Goal: Task Accomplishment & Management: Complete application form

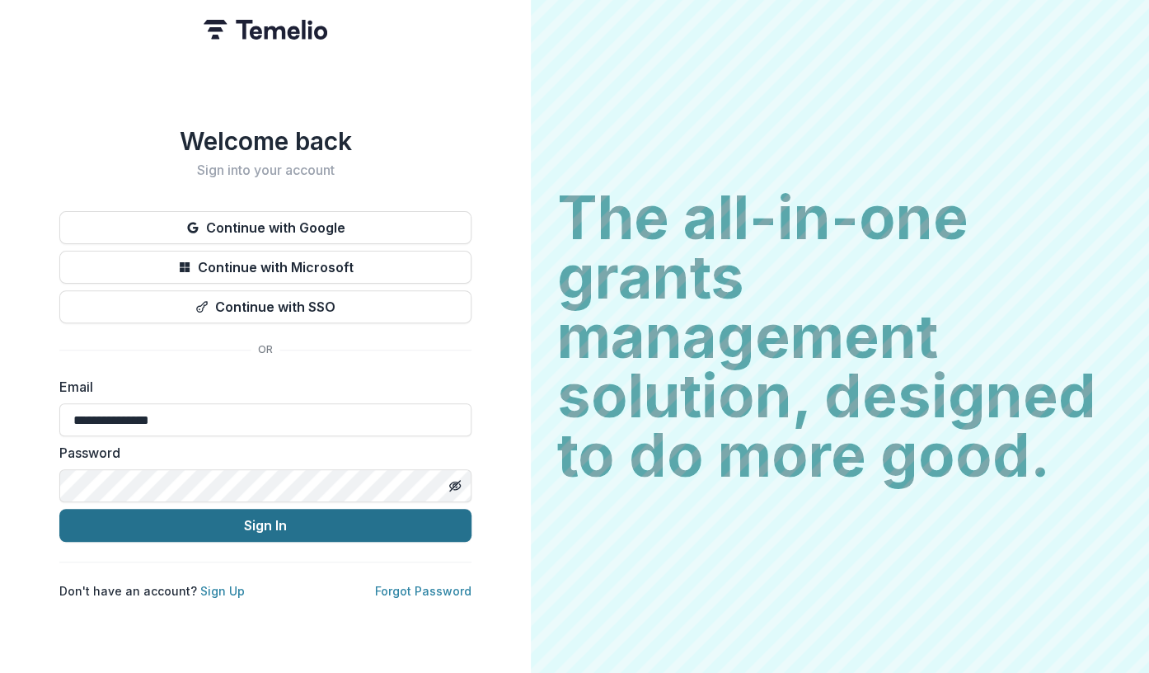
click at [260, 524] on button "Sign In" at bounding box center [265, 525] width 412 height 33
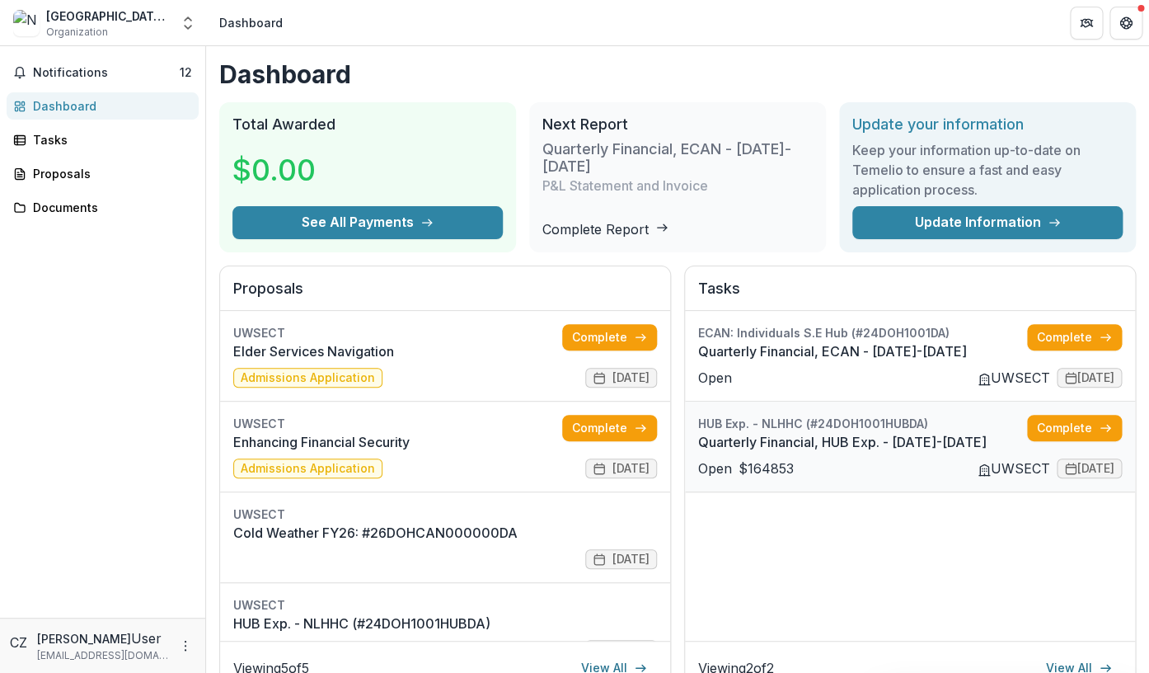
click at [791, 434] on link "Quarterly Financial, HUB Exp. - [DATE]-[DATE]" at bounding box center [862, 442] width 329 height 20
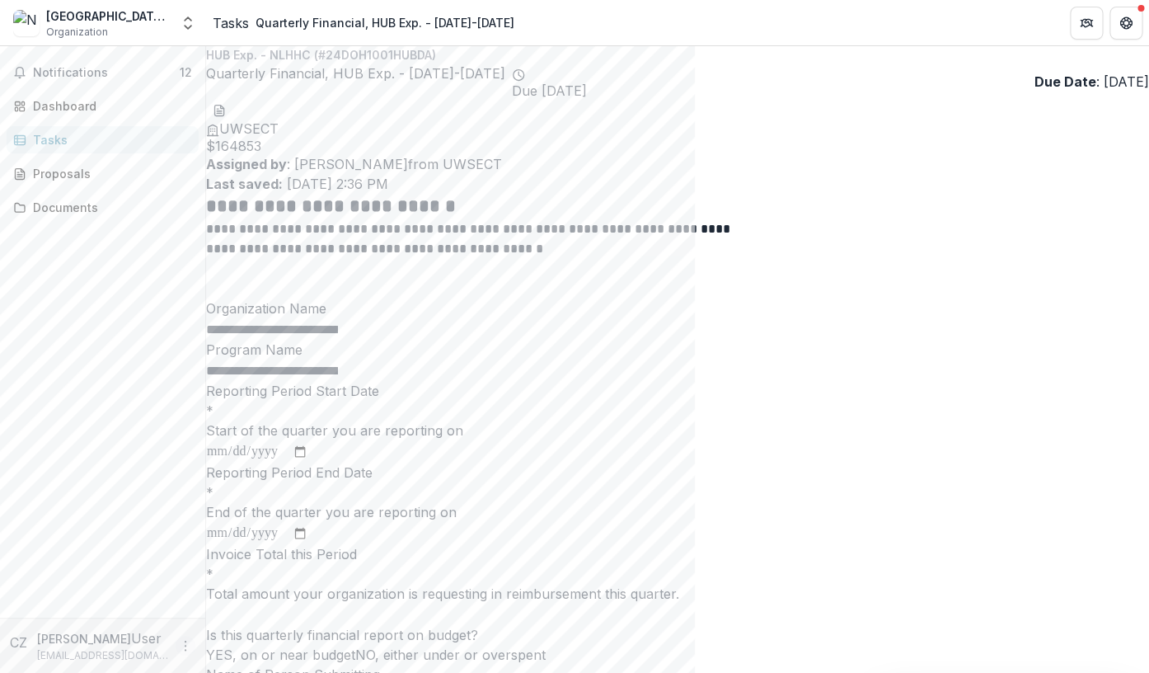
click at [187, 643] on icon "More" at bounding box center [185, 645] width 13 height 13
click at [253, 635] on button "Logout" at bounding box center [294, 638] width 176 height 27
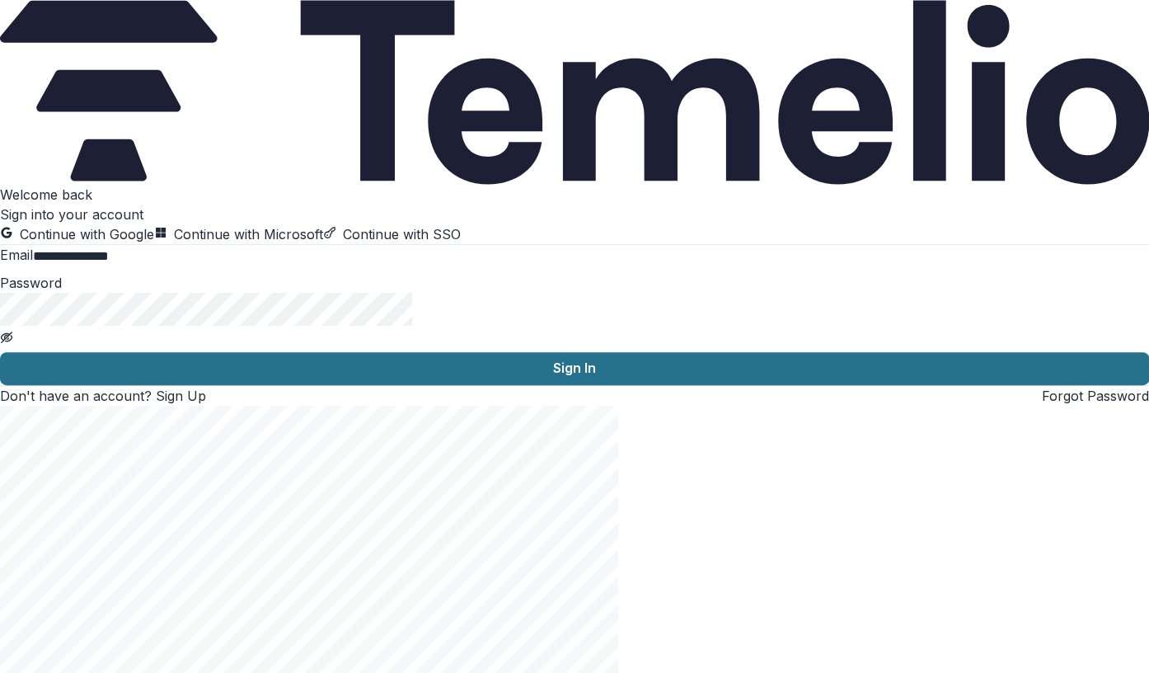
click at [265, 385] on button "Sign In" at bounding box center [574, 368] width 1149 height 33
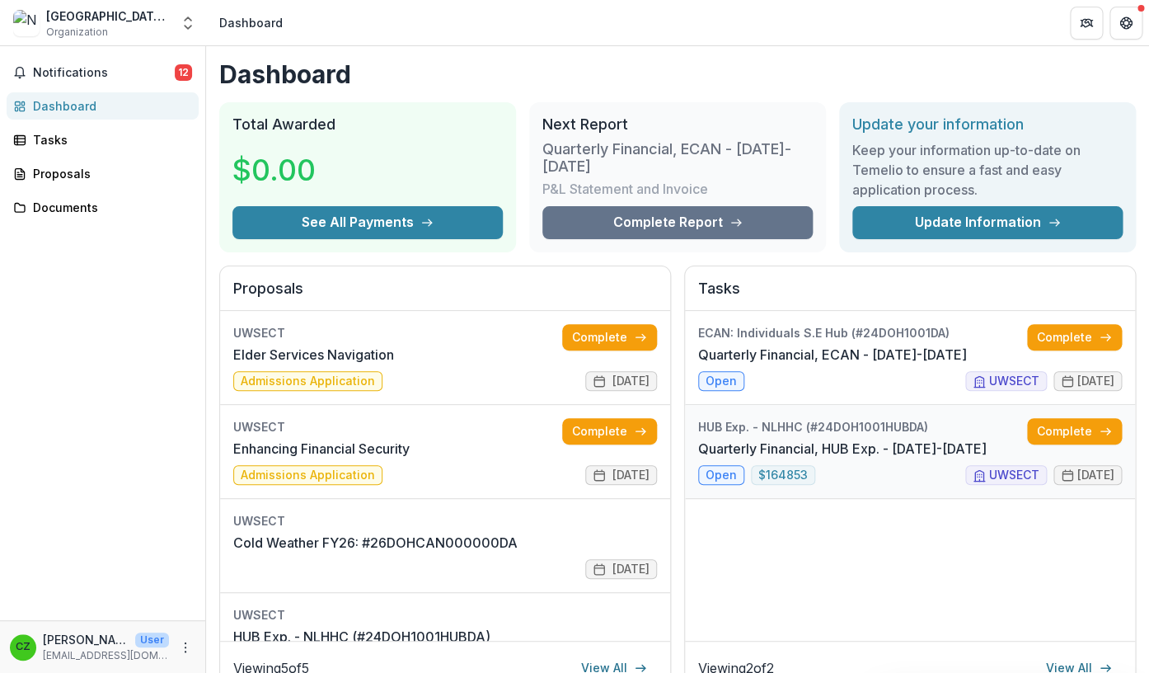
click at [852, 445] on link "Quarterly Financial, HUB Exp. - [DATE]-[DATE]" at bounding box center [842, 449] width 289 height 20
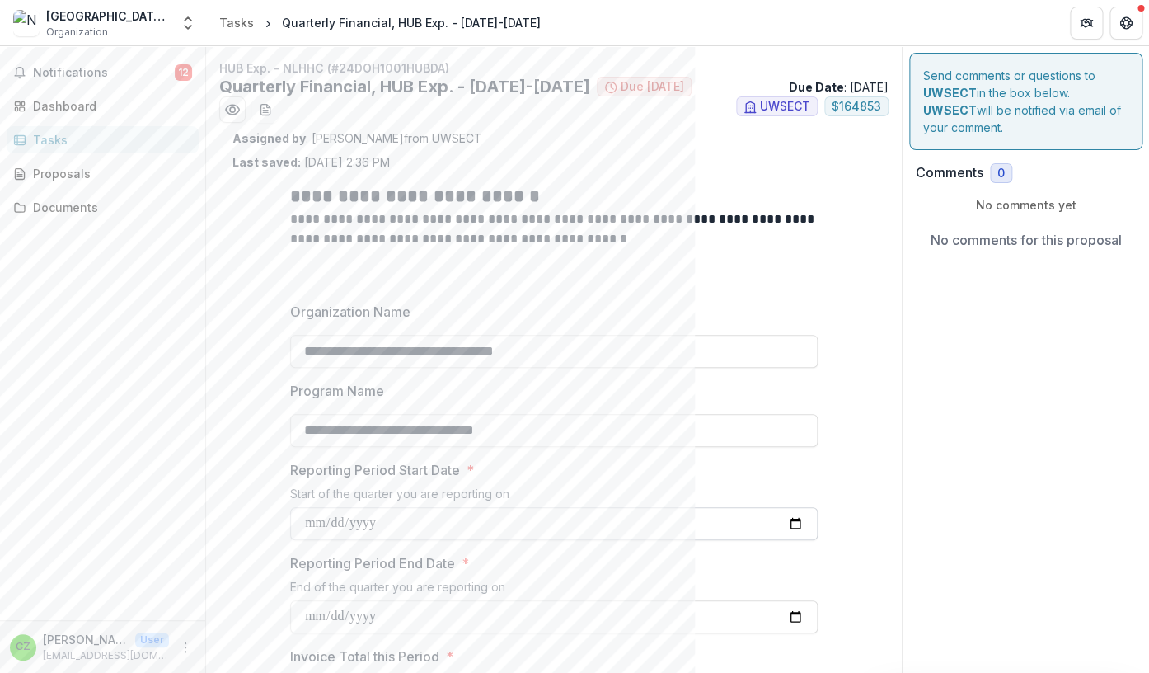
click at [391, 524] on input "Reporting Period Start Date *" at bounding box center [554, 523] width 528 height 33
click at [328, 523] on input "Reporting Period Start Date *" at bounding box center [554, 523] width 528 height 33
type input "**********"
click at [405, 622] on input "Reporting Period End Date *" at bounding box center [554, 616] width 528 height 33
type input "**********"
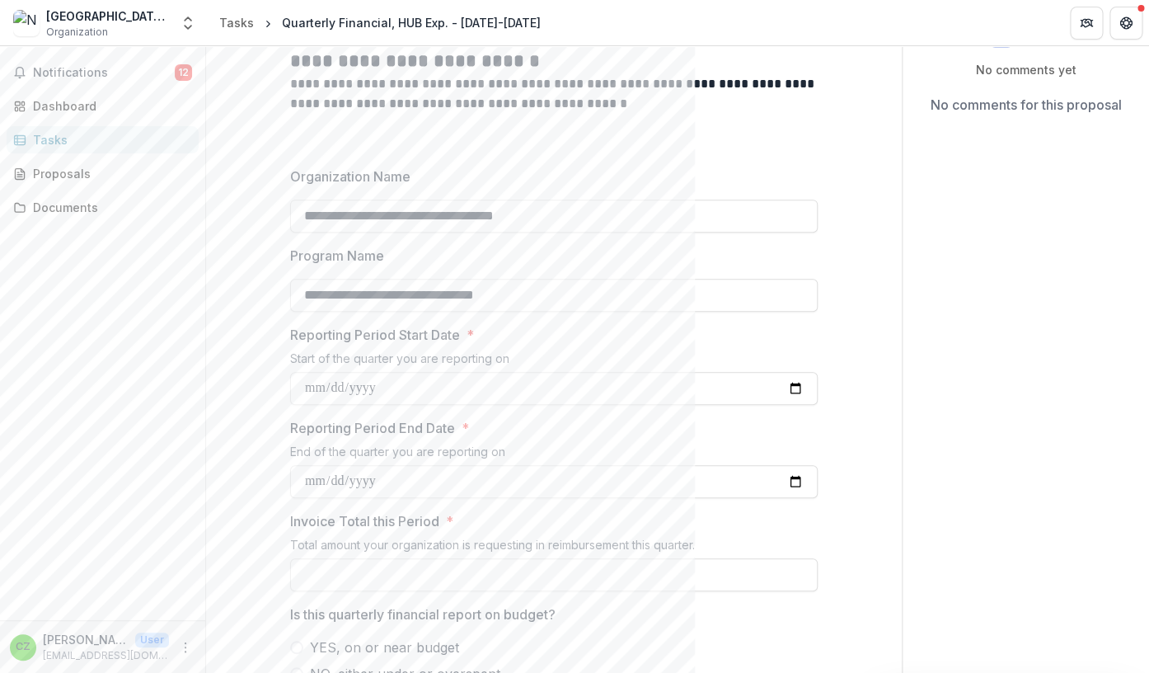
scroll to position [159, 0]
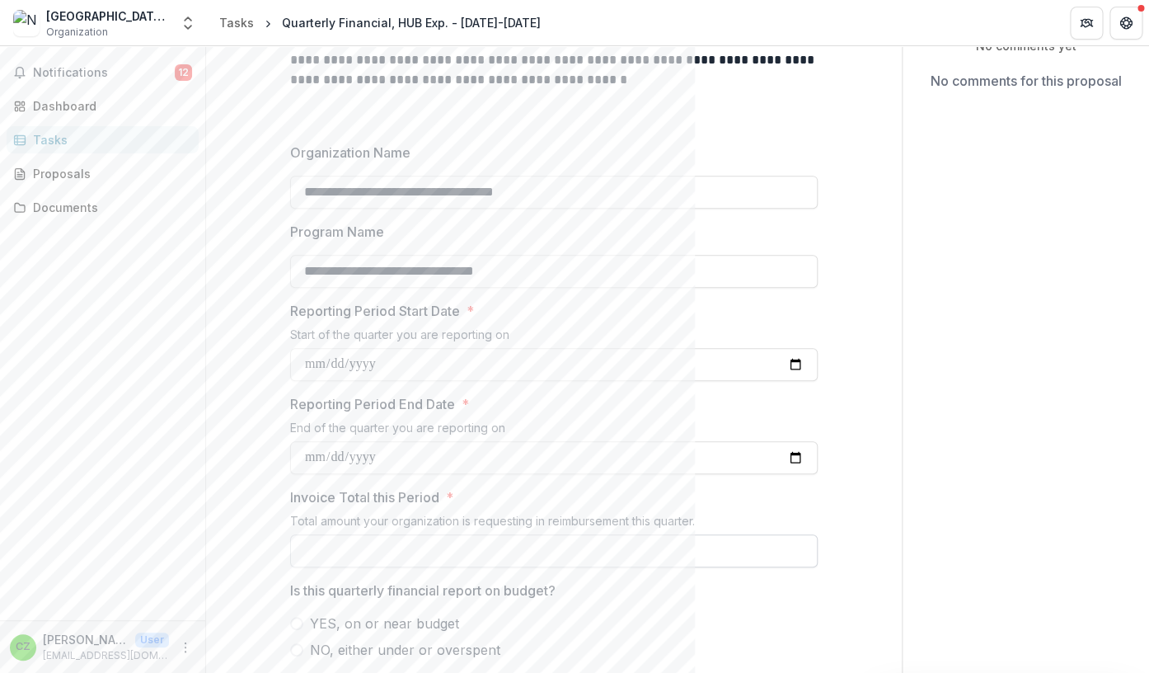
click at [373, 545] on input "Invoice Total this Period *" at bounding box center [554, 550] width 528 height 33
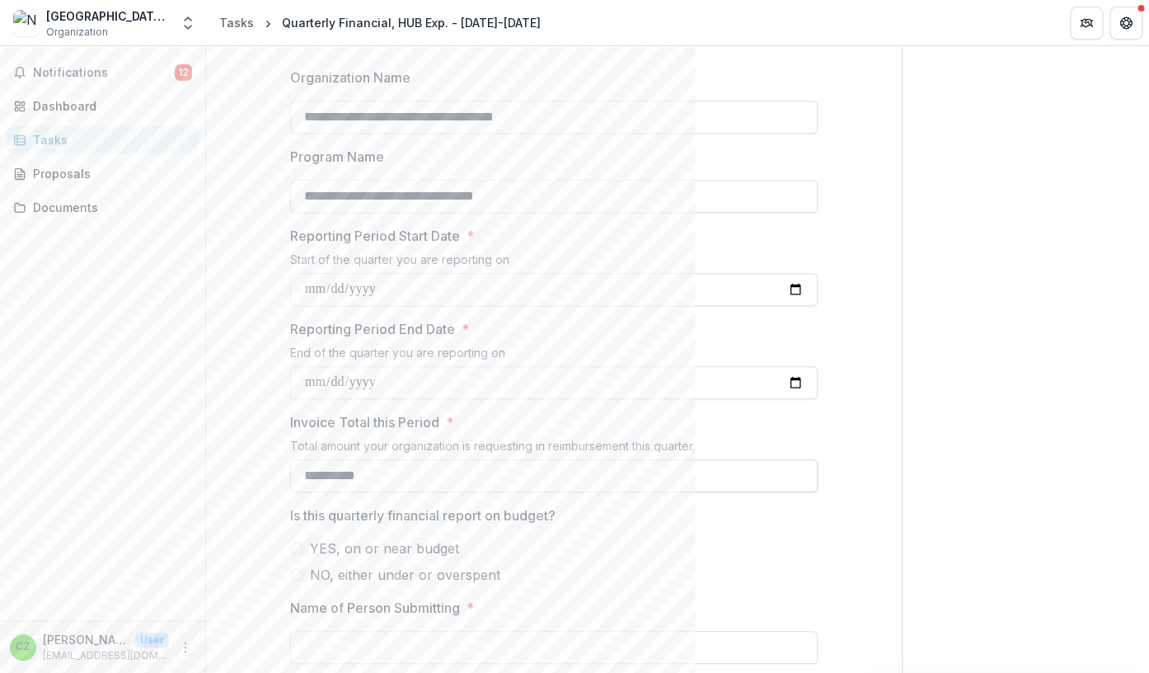
scroll to position [243, 0]
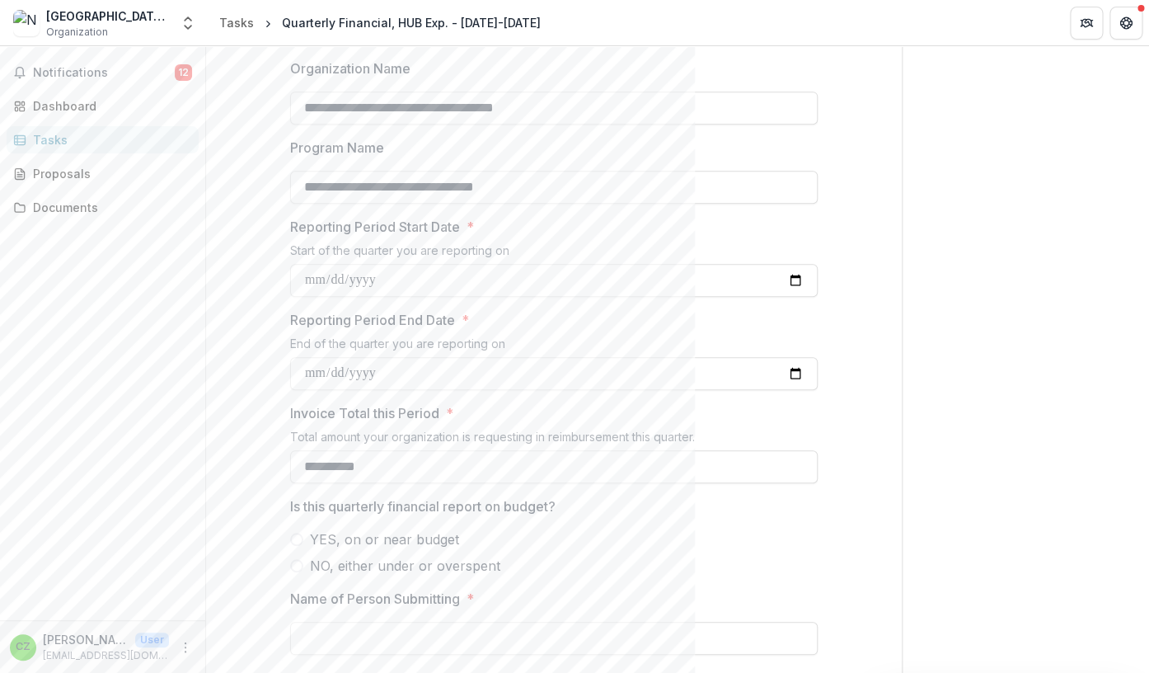
type input "**********"
click at [295, 538] on span at bounding box center [296, 539] width 13 height 13
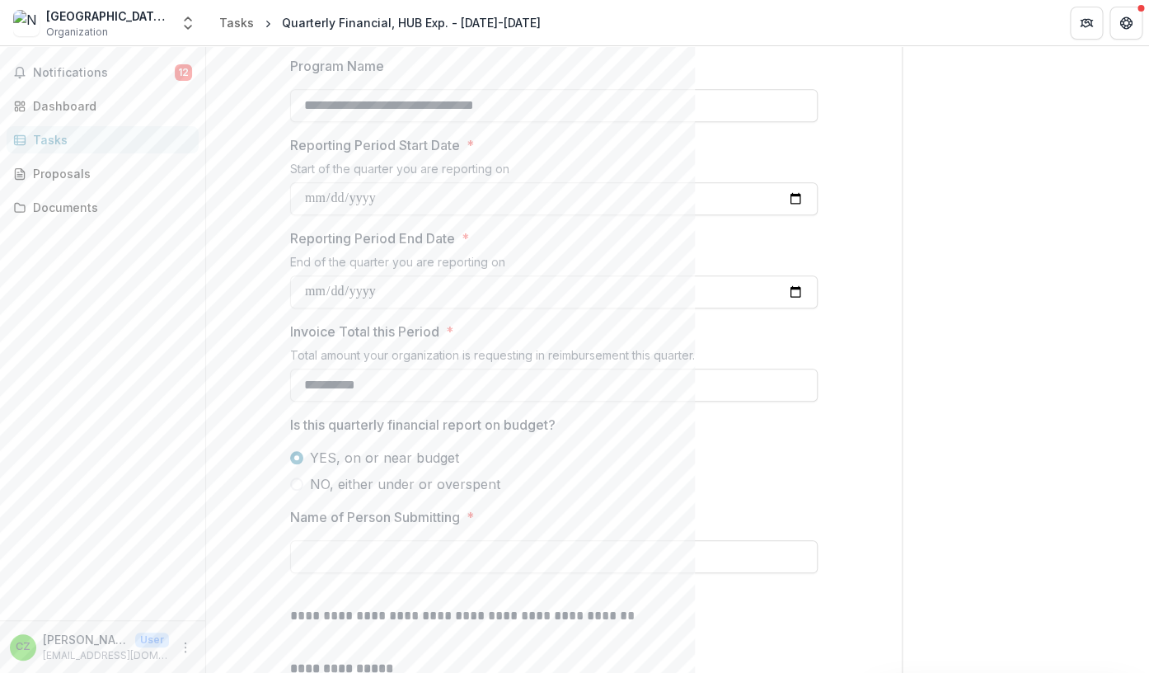
scroll to position [342, 0]
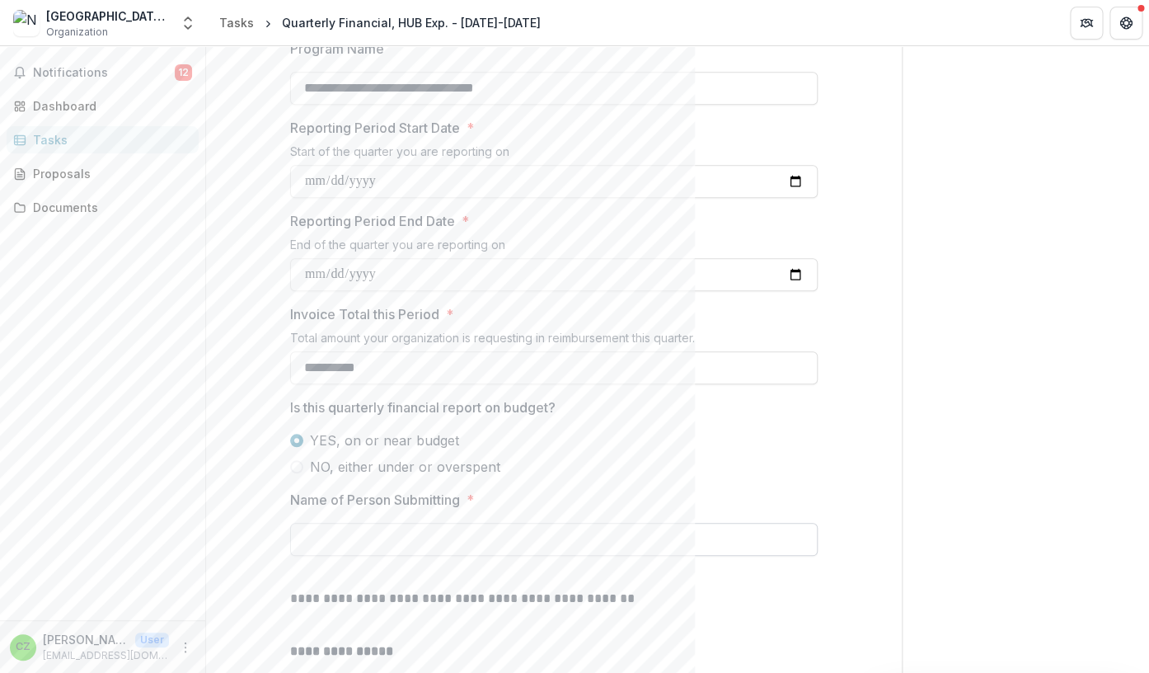
click at [378, 531] on input "Name of Person Submitting *" at bounding box center [554, 539] width 528 height 33
type input "**********"
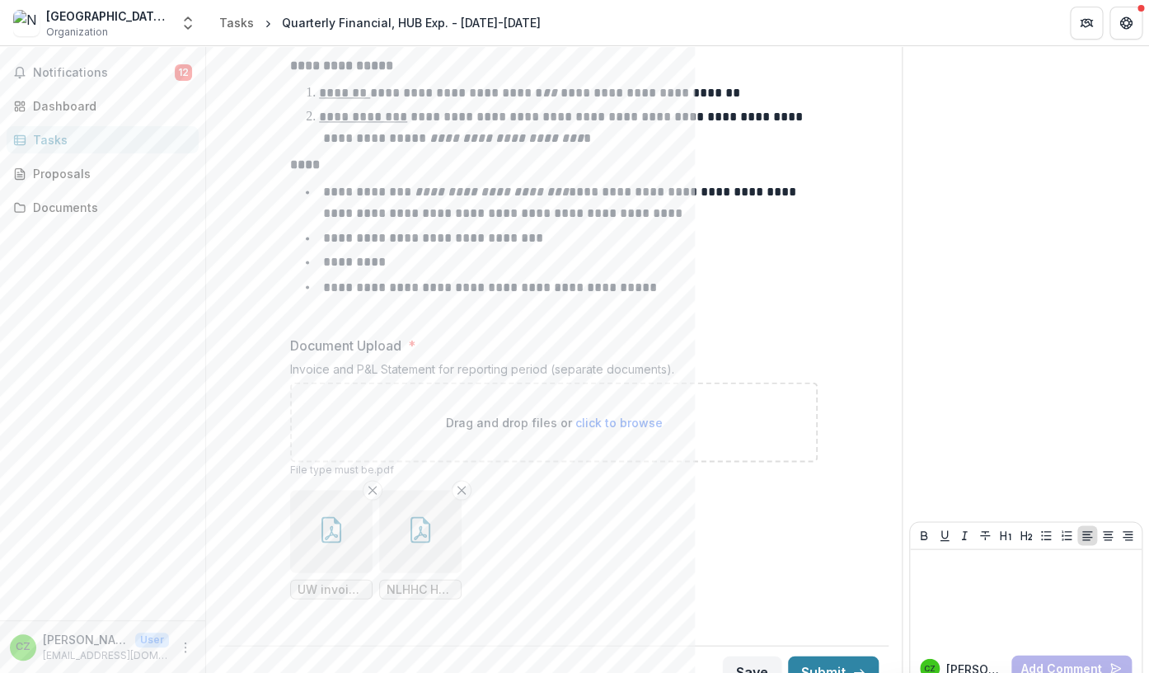
scroll to position [946, 0]
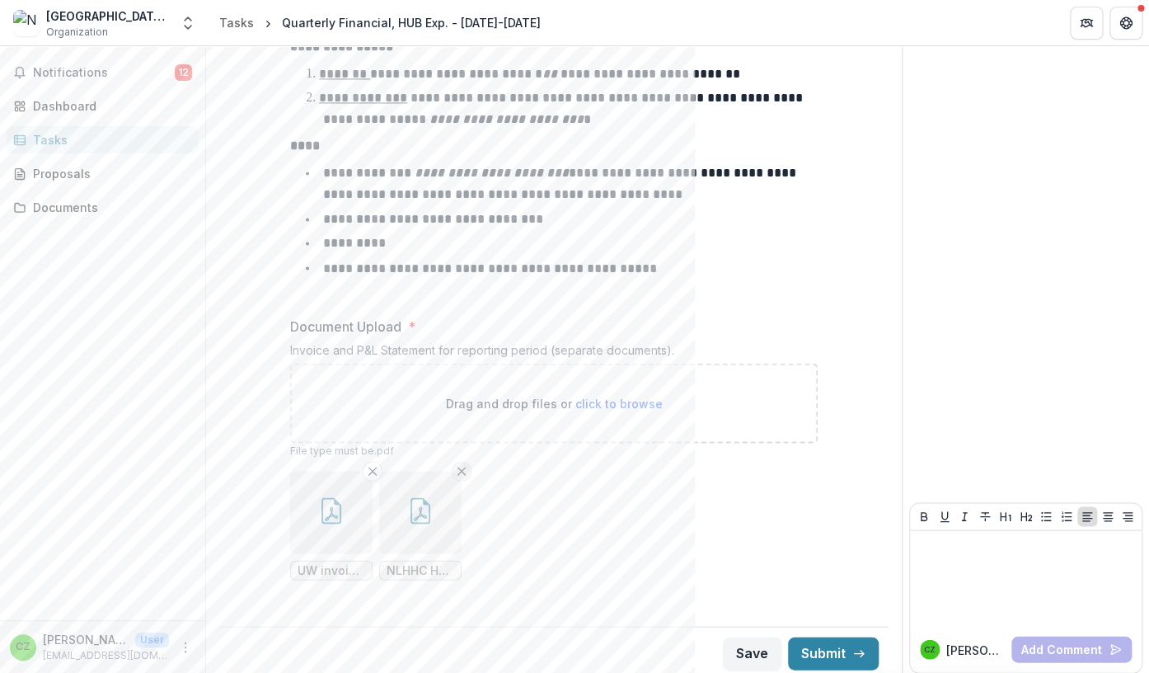
click at [463, 473] on line "Remove File" at bounding box center [461, 470] width 7 height 7
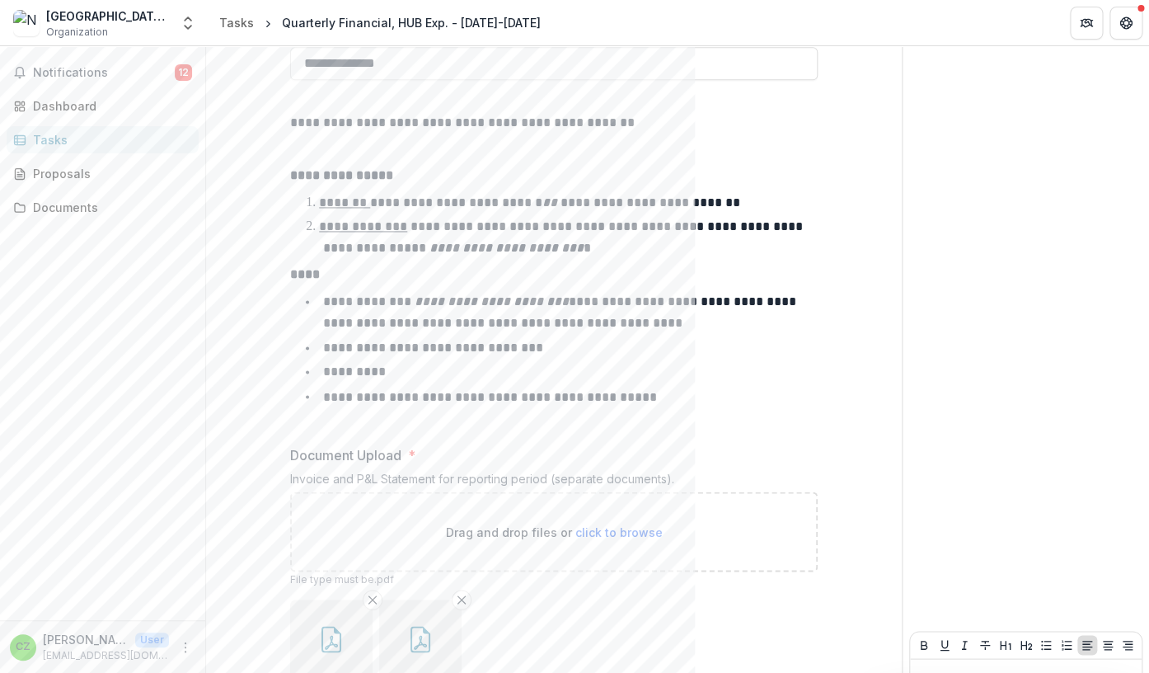
scroll to position [956, 0]
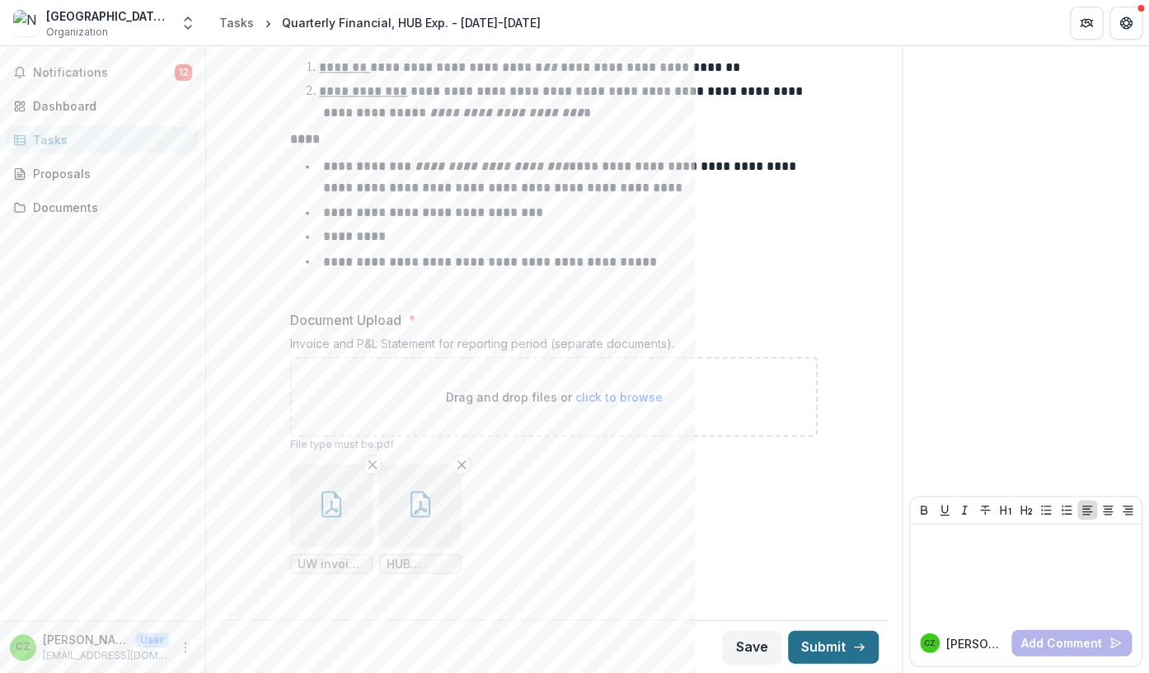
click at [821, 643] on button "Submit" at bounding box center [833, 646] width 91 height 33
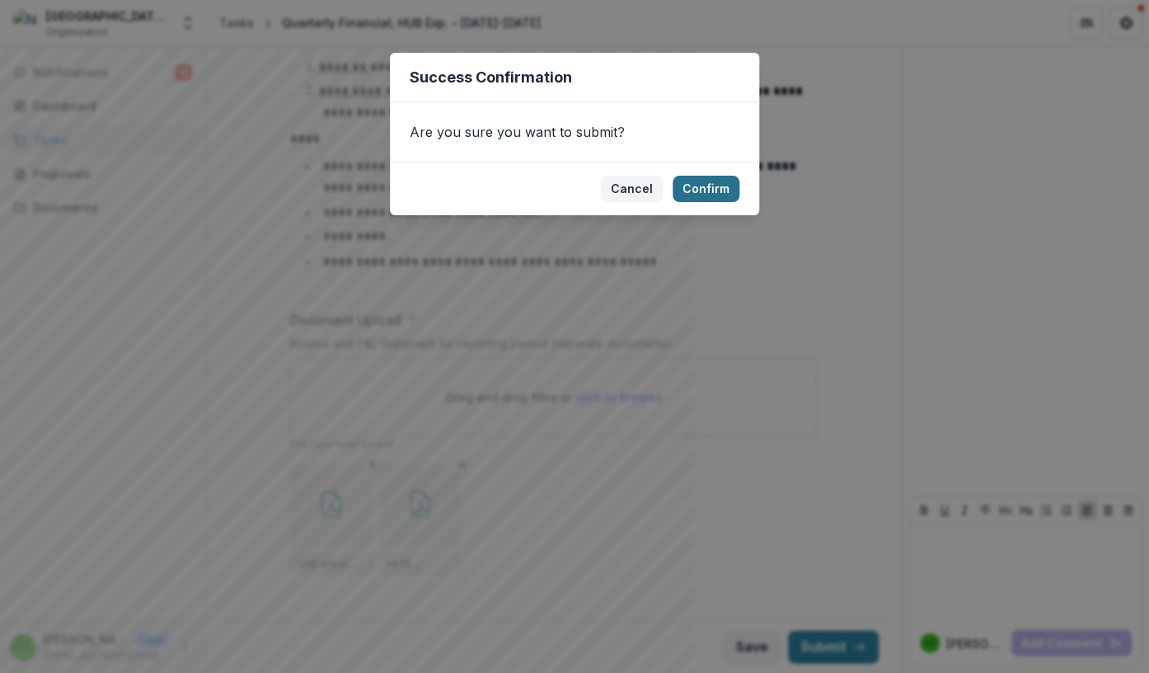
click at [707, 188] on button "Confirm" at bounding box center [706, 189] width 67 height 26
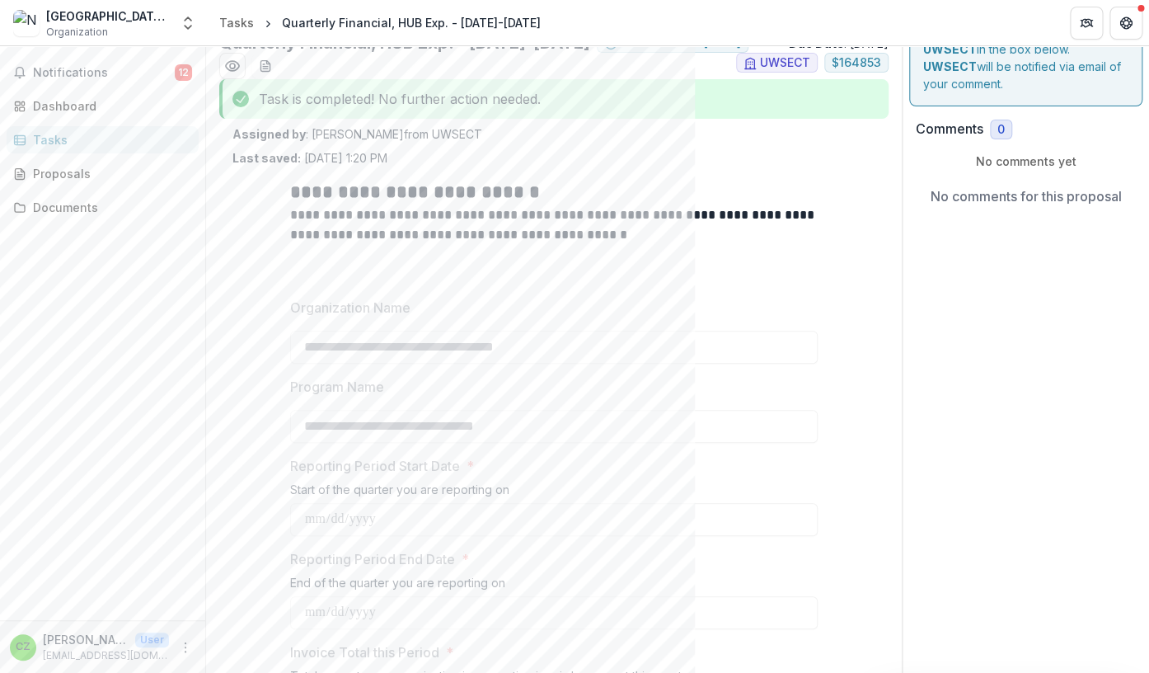
scroll to position [0, 0]
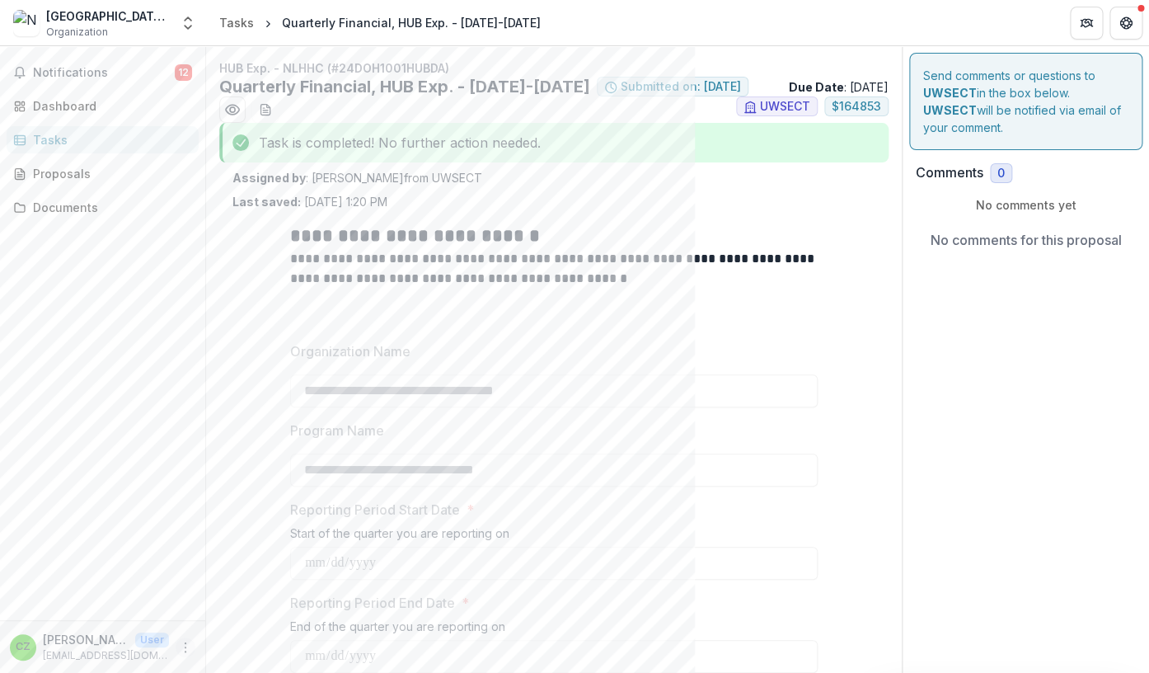
click at [188, 648] on icon "More" at bounding box center [185, 647] width 13 height 13
click at [252, 633] on button "Logout" at bounding box center [294, 638] width 176 height 27
